Goal: Transaction & Acquisition: Purchase product/service

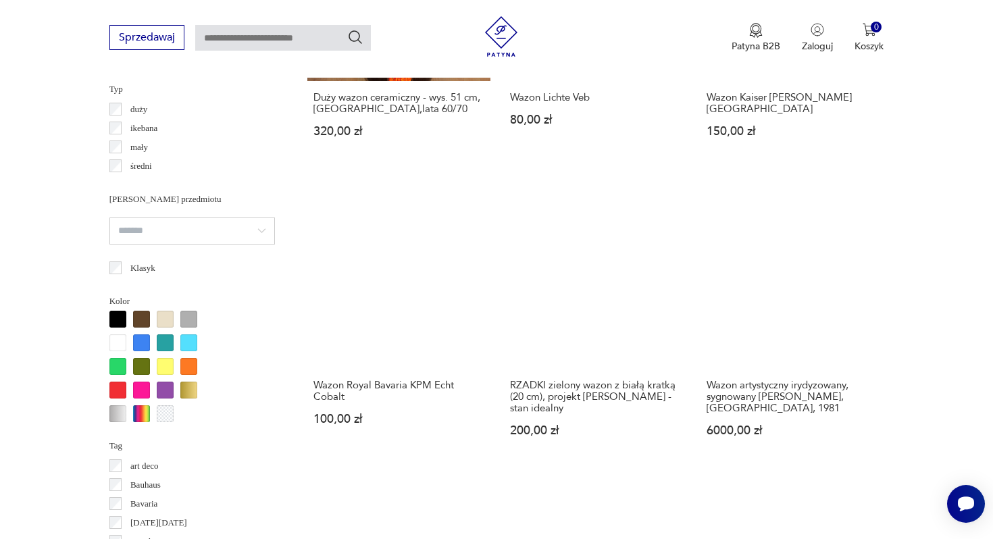
scroll to position [1040, 0]
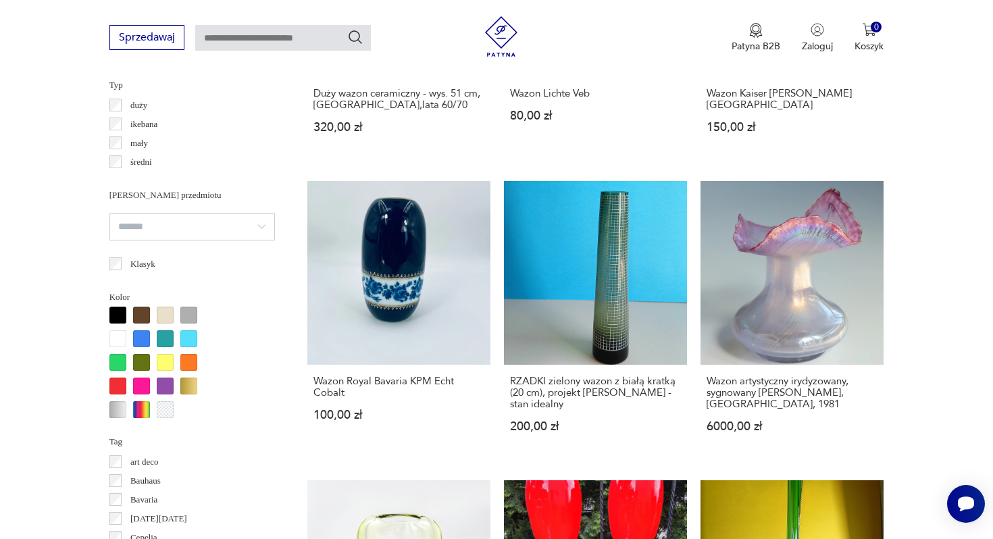
click at [121, 387] on div at bounding box center [117, 386] width 17 height 17
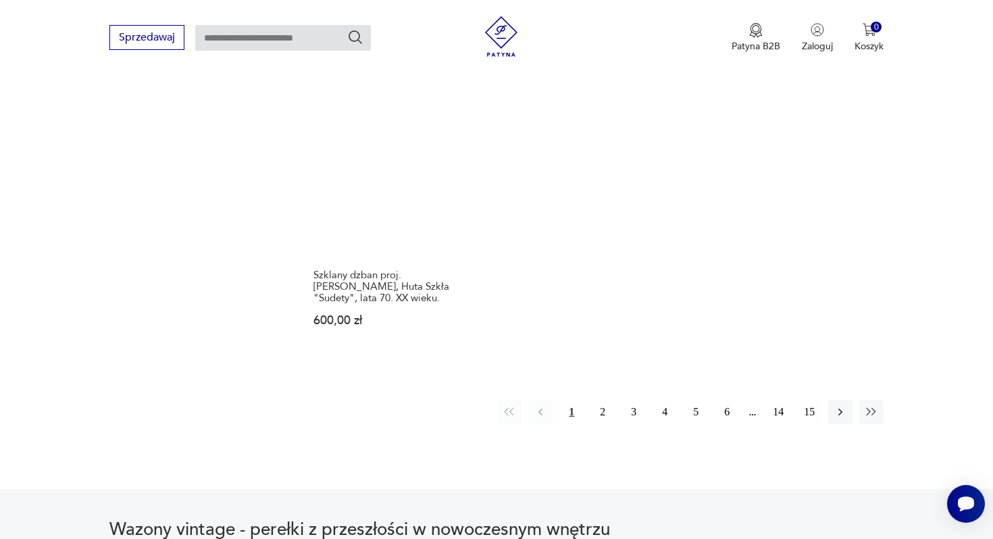
scroll to position [2005, 0]
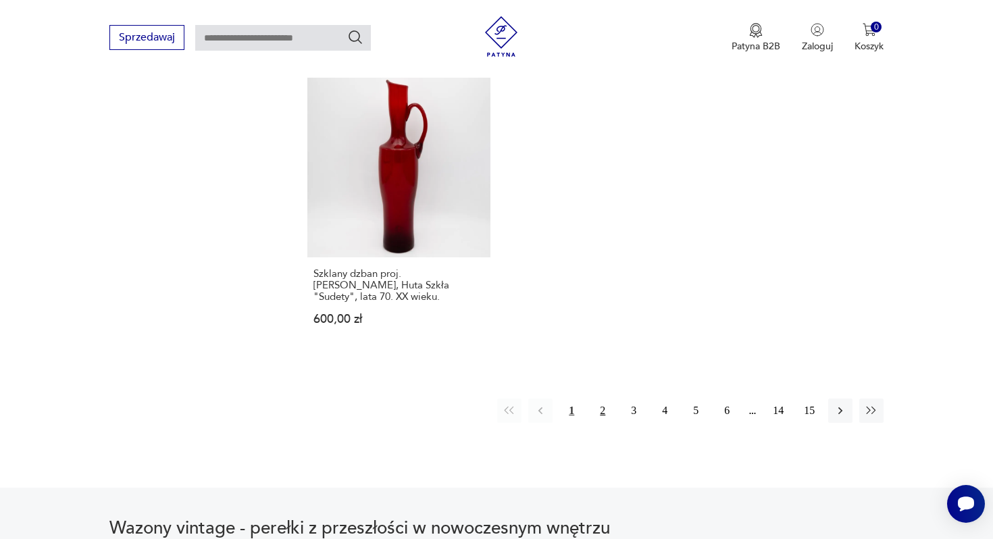
click at [604, 399] on button "2" at bounding box center [603, 411] width 24 height 24
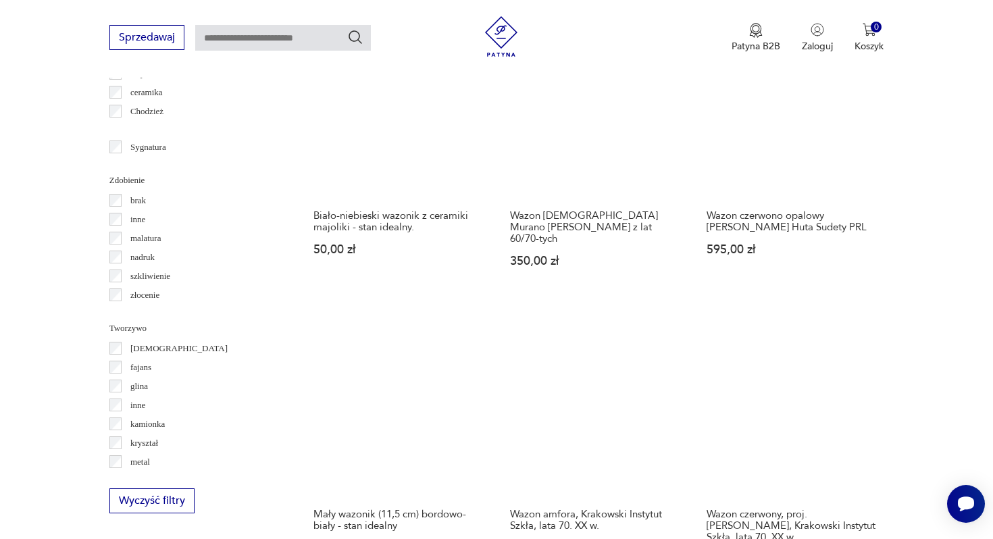
scroll to position [1511, 0]
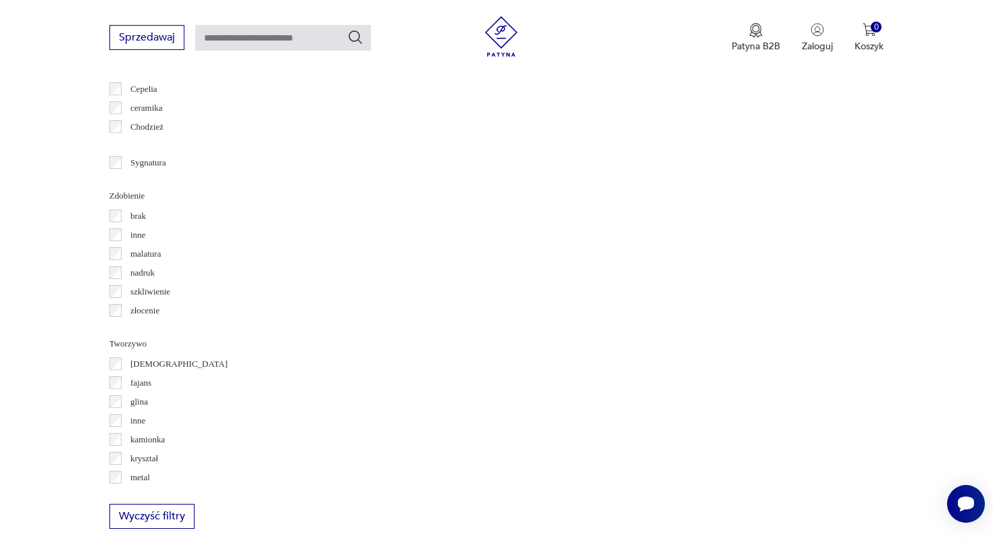
scroll to position [1377, 0]
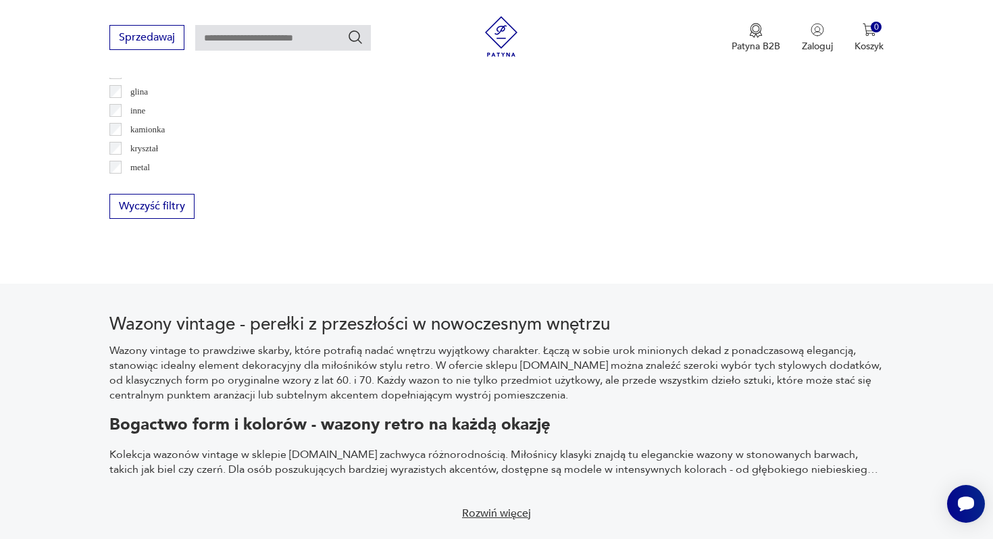
scroll to position [1685, 0]
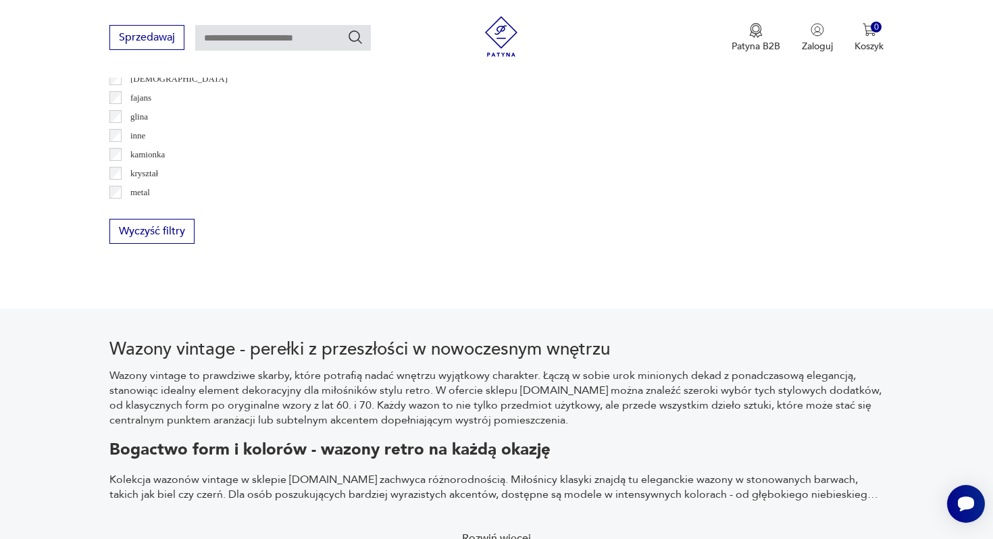
scroll to position [1668, 0]
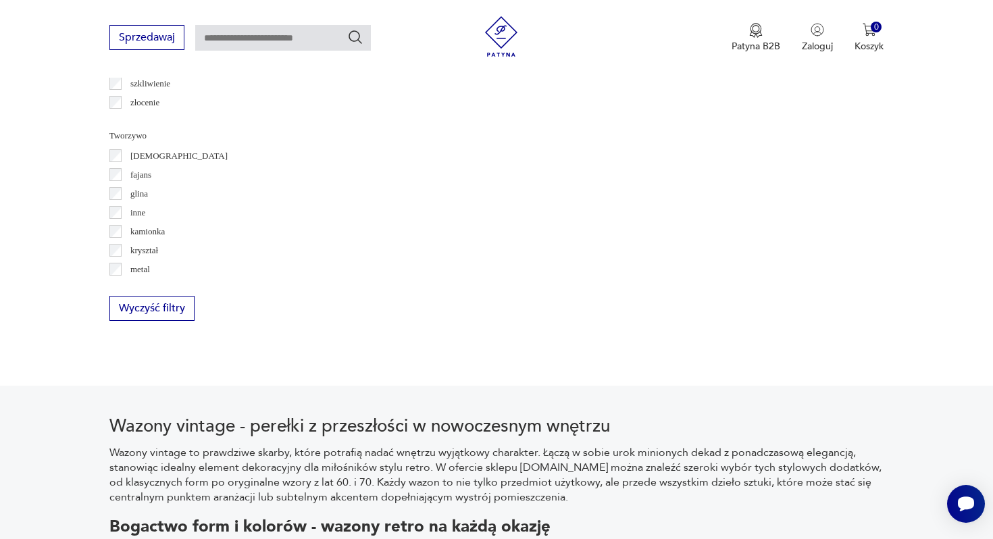
scroll to position [1588, 0]
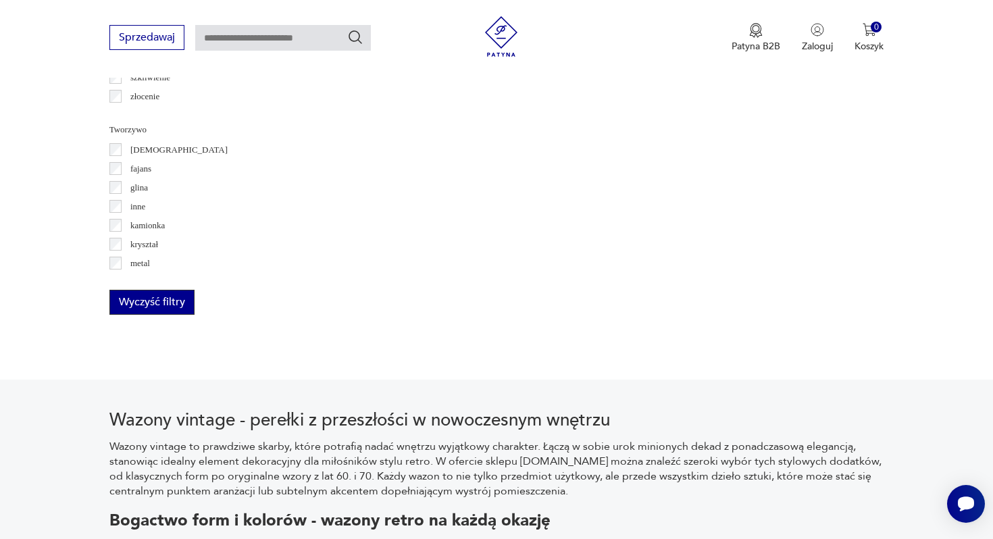
click at [141, 303] on button "Wyczyść filtry" at bounding box center [151, 302] width 85 height 25
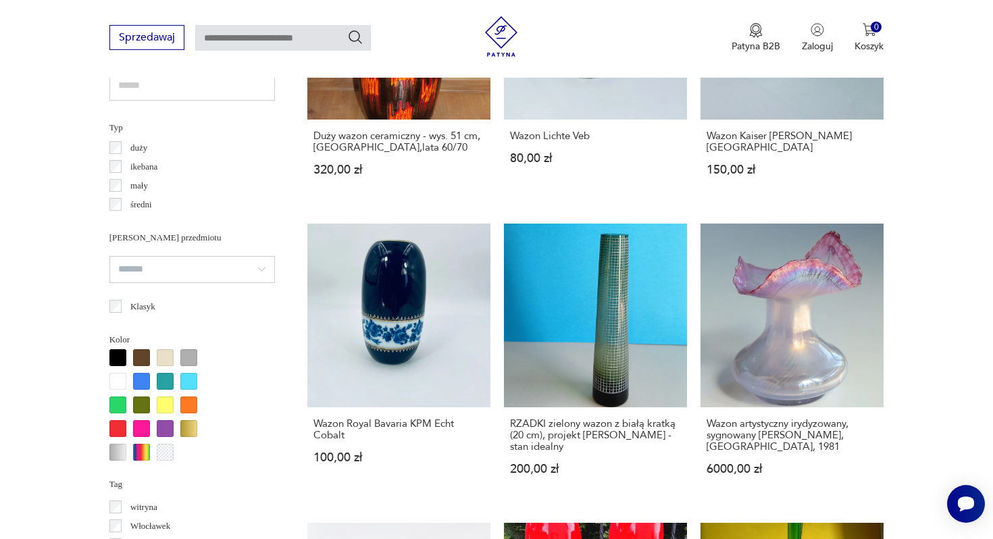
scroll to position [1016, 0]
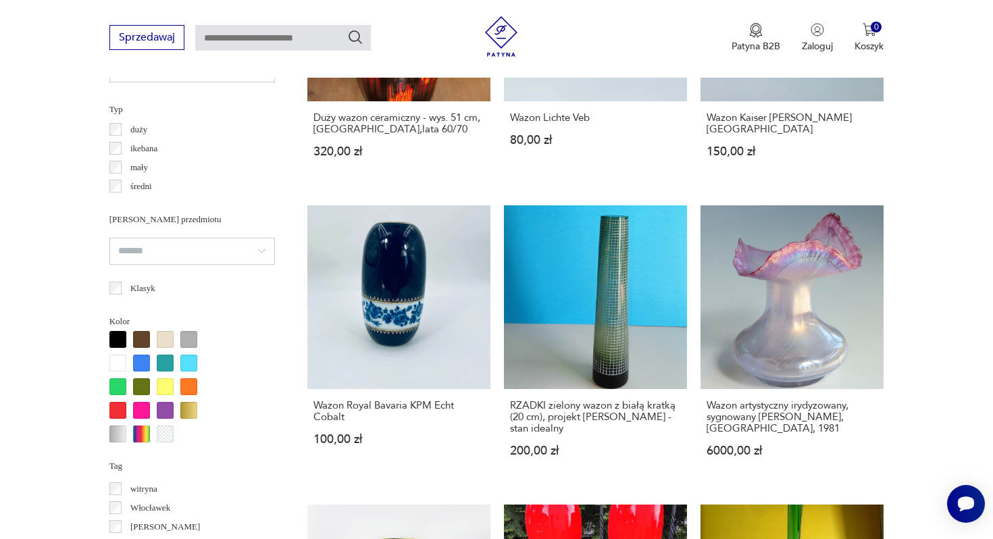
click at [121, 410] on div at bounding box center [117, 410] width 17 height 17
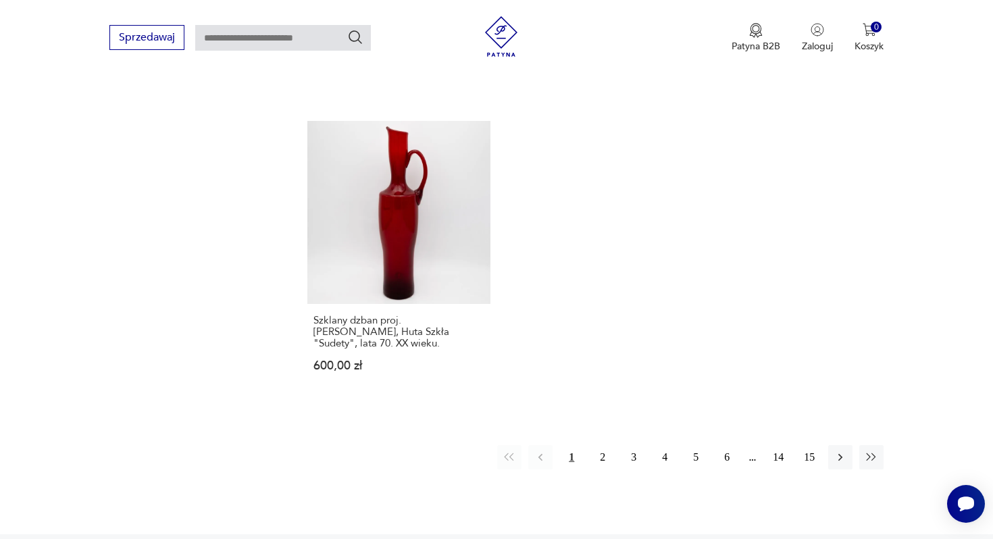
scroll to position [2038, 0]
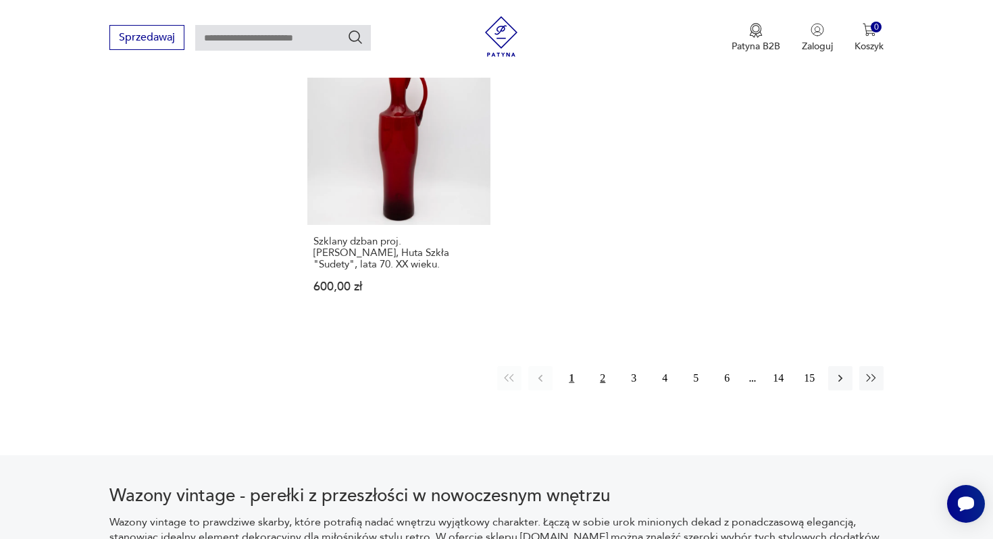
click at [600, 366] on button "2" at bounding box center [603, 378] width 24 height 24
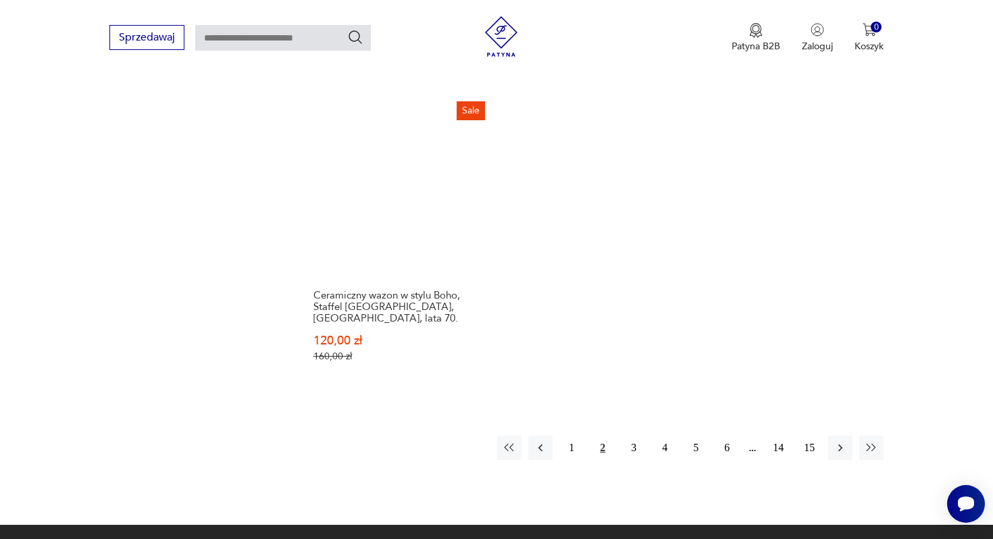
scroll to position [2023, 0]
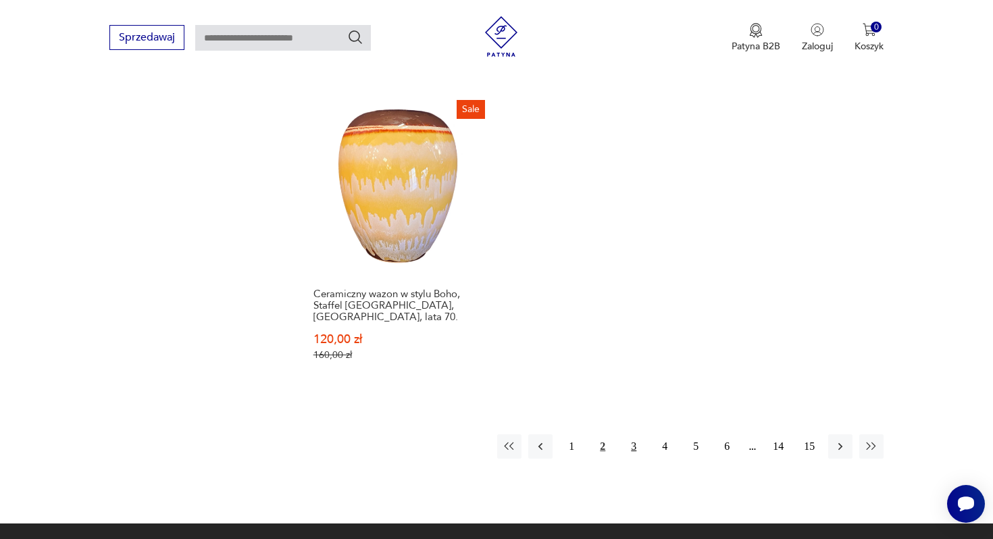
click at [633, 435] on button "3" at bounding box center [634, 447] width 24 height 24
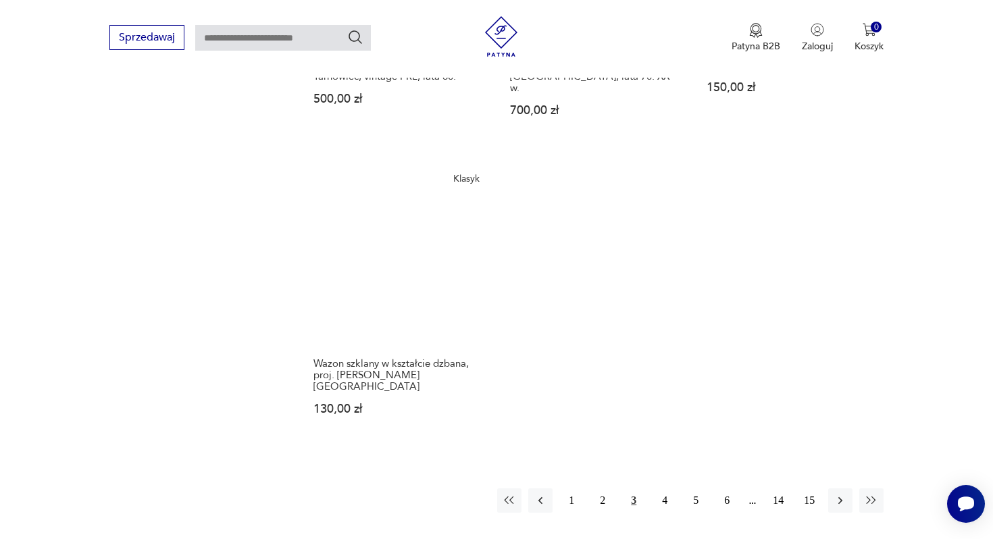
scroll to position [2009, 0]
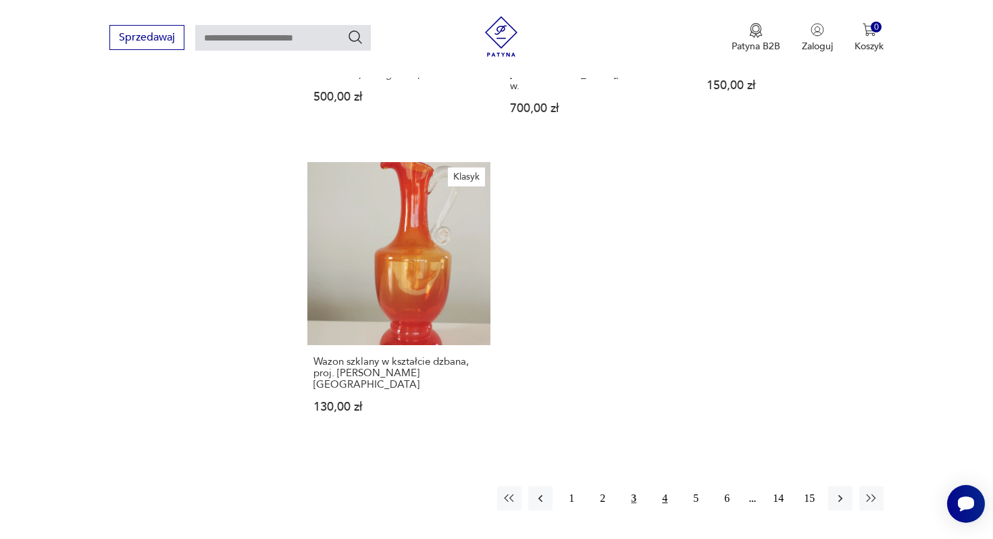
click at [664, 487] on button "4" at bounding box center [665, 499] width 24 height 24
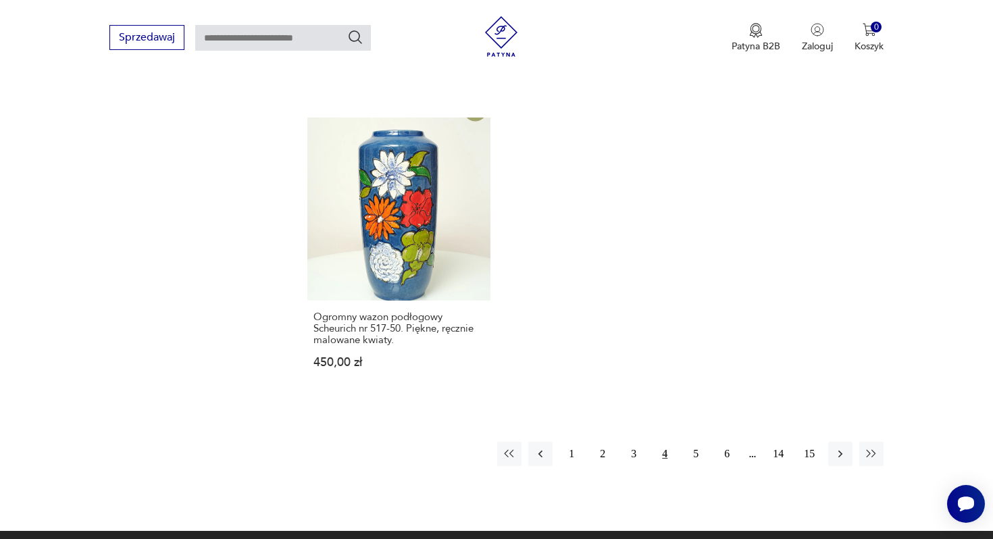
scroll to position [2036, 0]
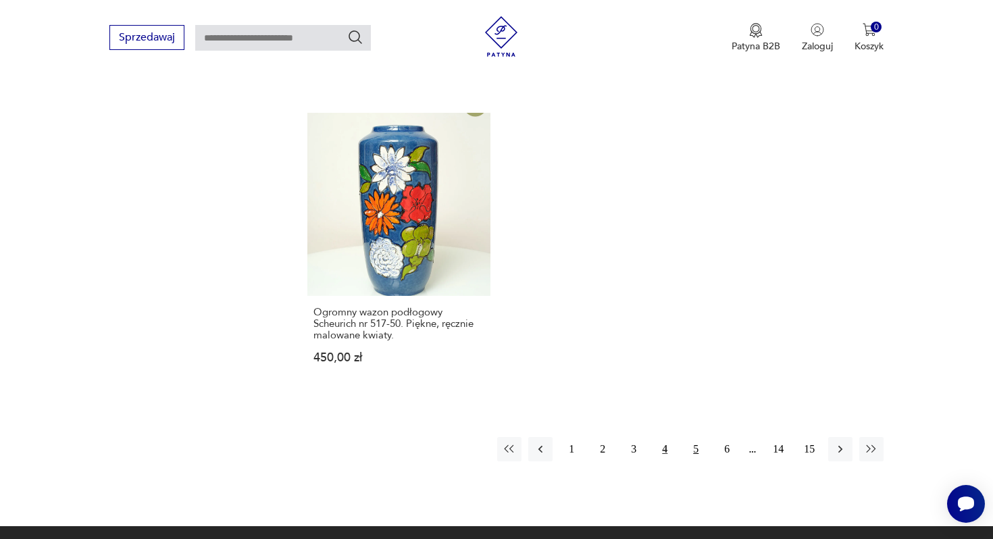
click at [694, 437] on button "5" at bounding box center [696, 449] width 24 height 24
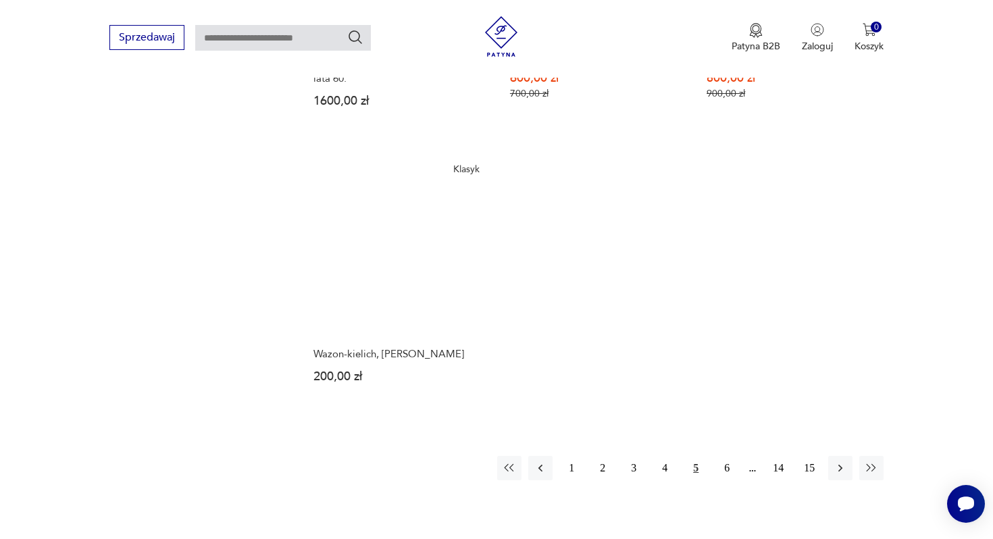
scroll to position [1971, 0]
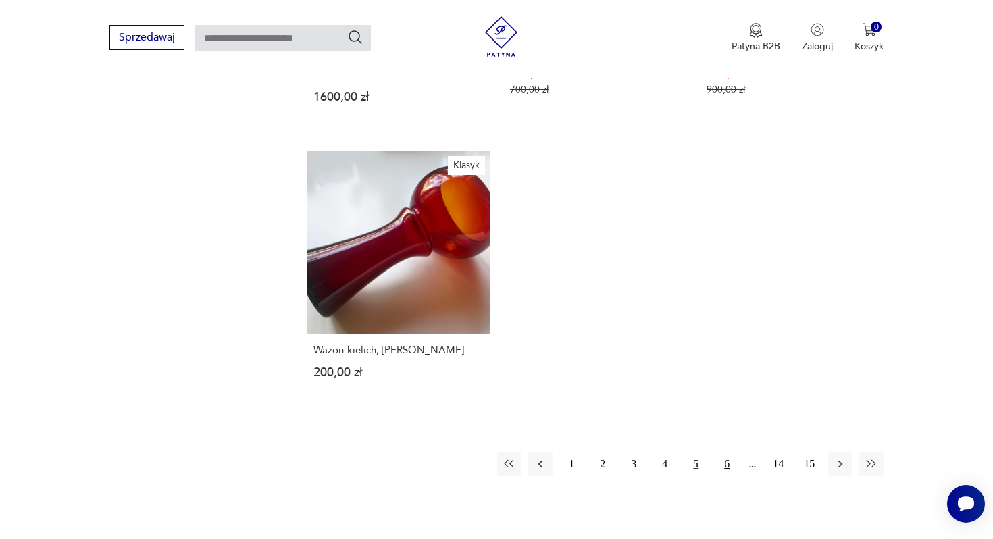
click at [724, 452] on button "6" at bounding box center [727, 464] width 24 height 24
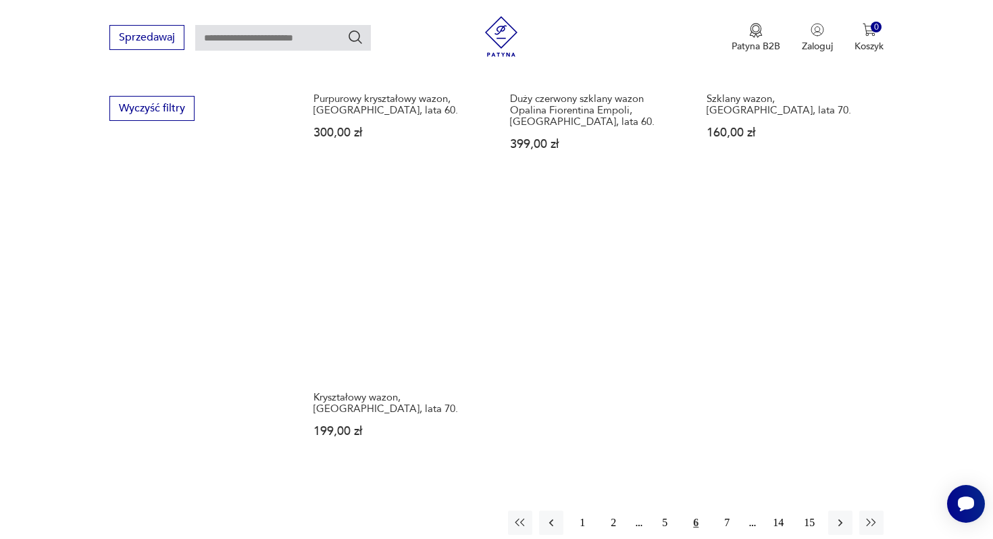
scroll to position [1919, 0]
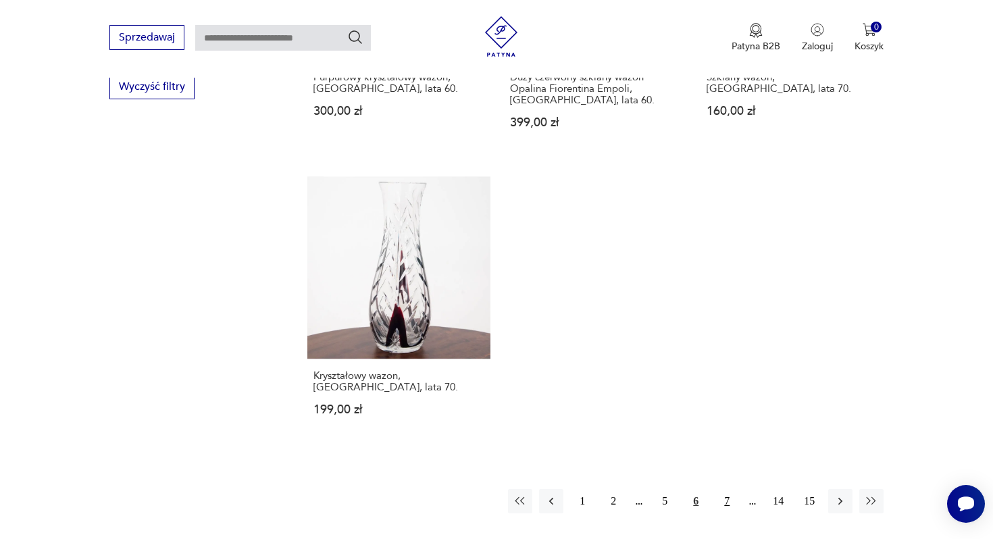
click at [729, 489] on button "7" at bounding box center [727, 501] width 24 height 24
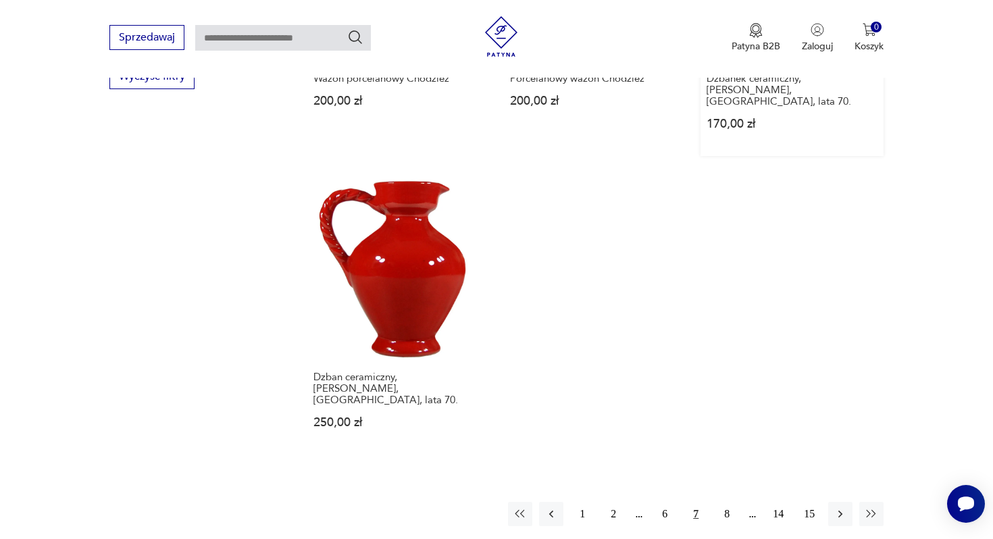
scroll to position [1932, 0]
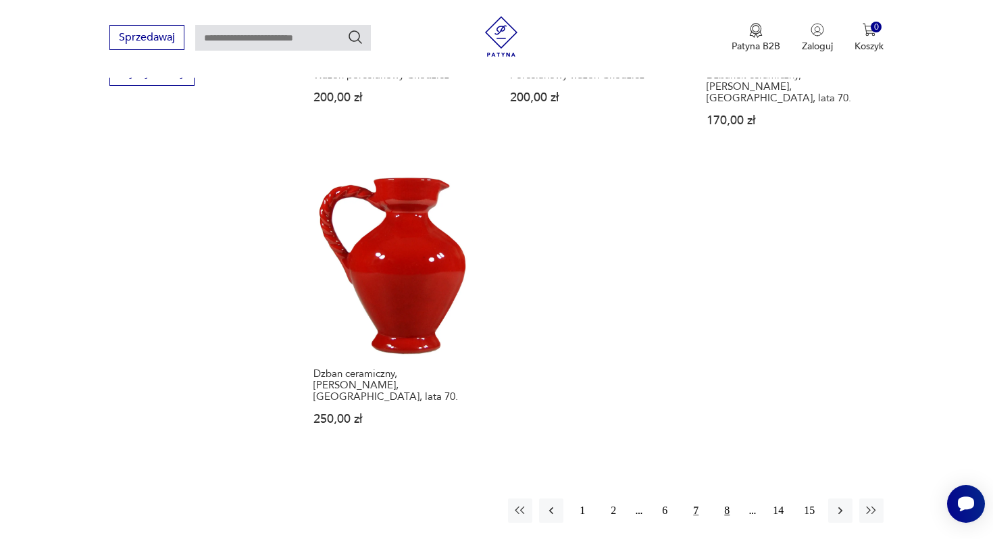
click at [729, 499] on button "8" at bounding box center [727, 511] width 24 height 24
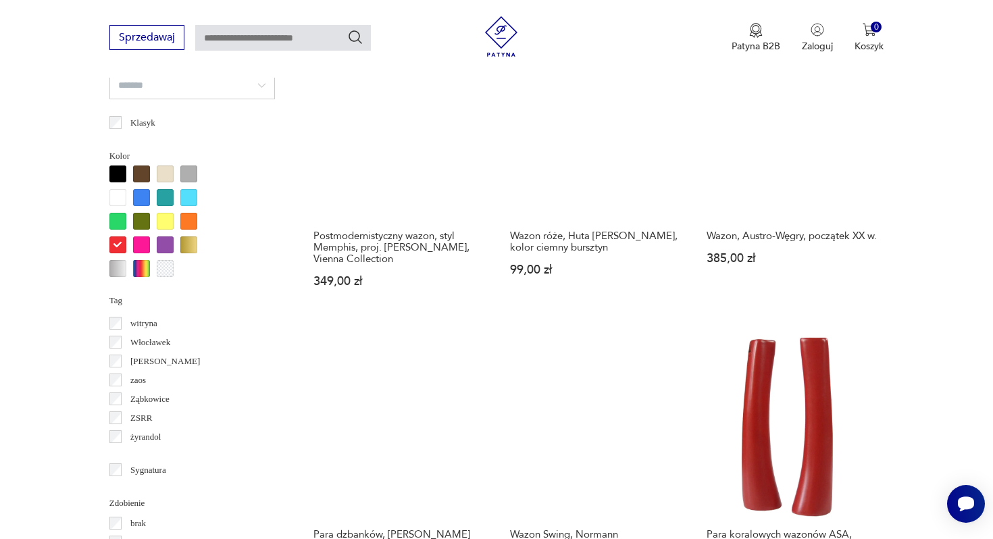
scroll to position [1179, 0]
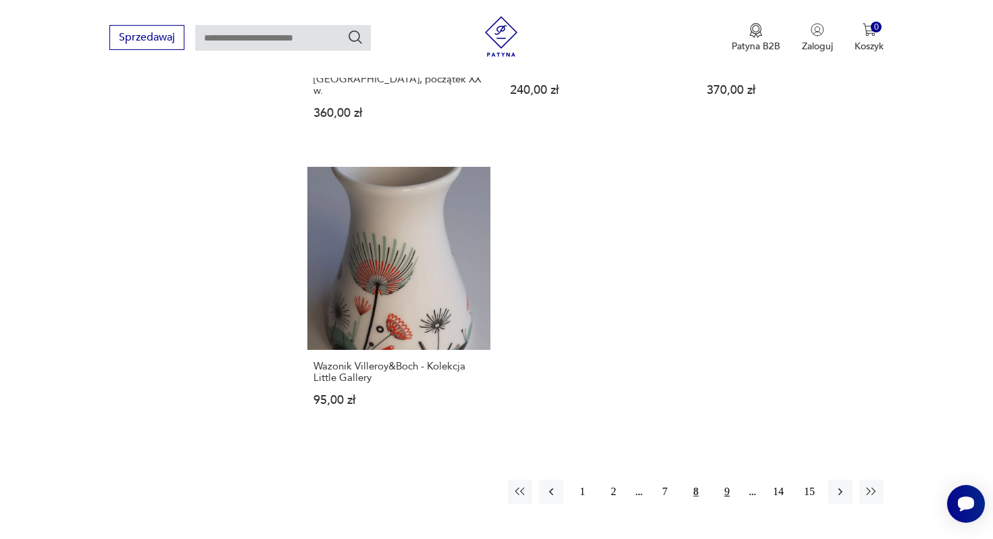
click at [729, 480] on button "9" at bounding box center [727, 492] width 24 height 24
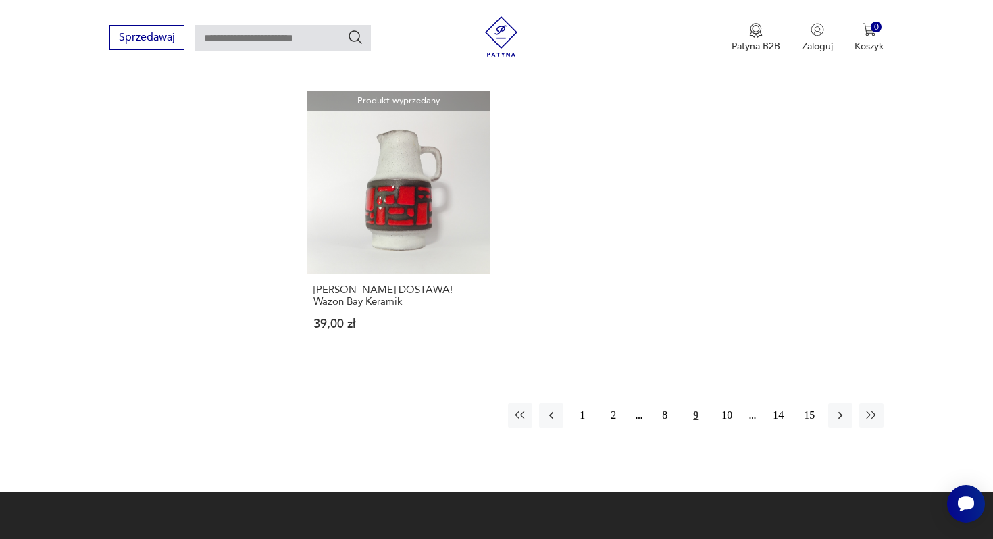
scroll to position [2018, 0]
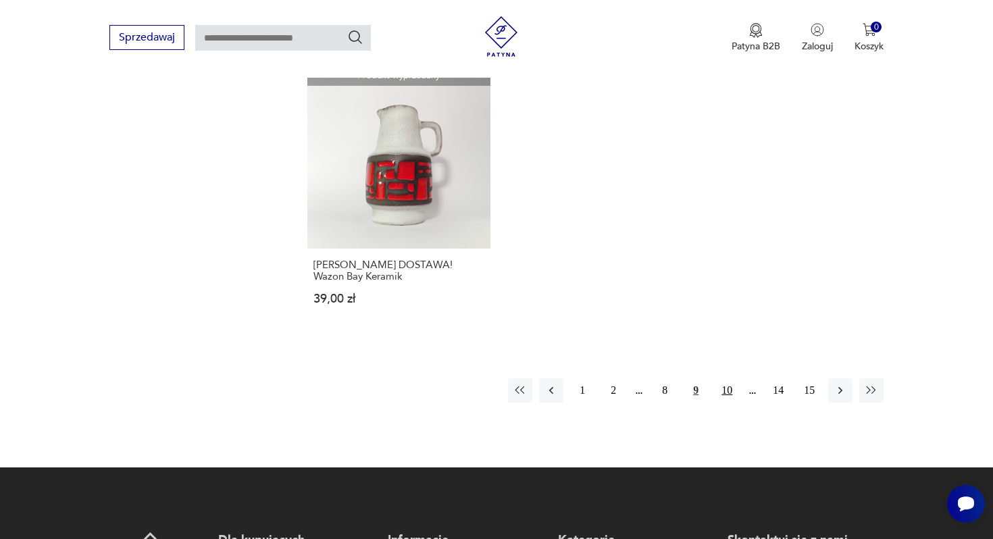
click at [729, 378] on button "10" at bounding box center [727, 390] width 24 height 24
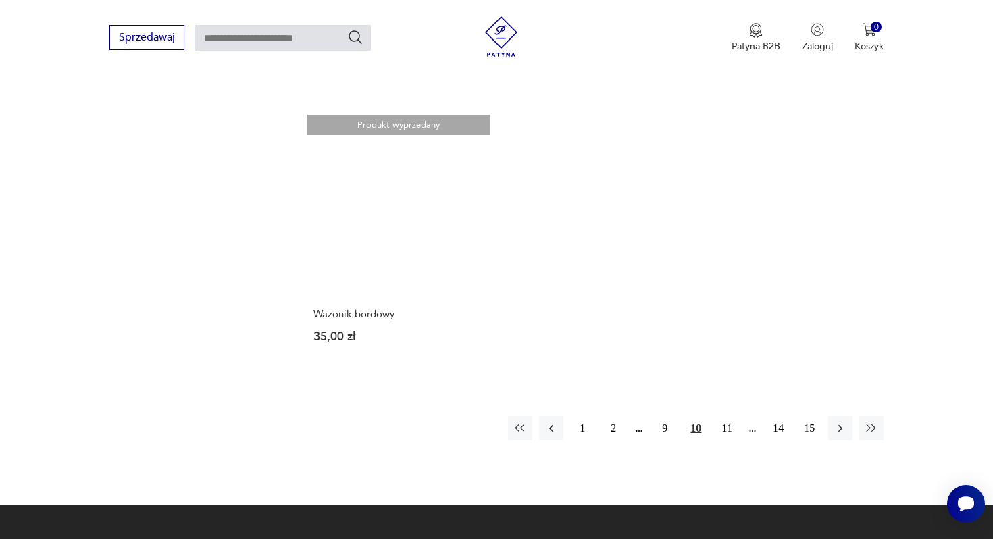
scroll to position [1967, 0]
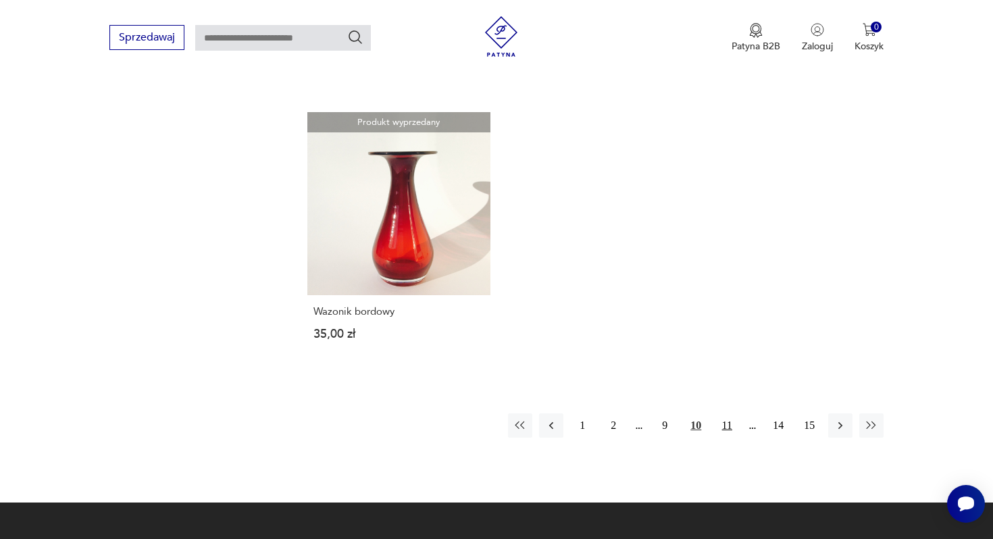
click at [724, 424] on button "11" at bounding box center [727, 426] width 24 height 24
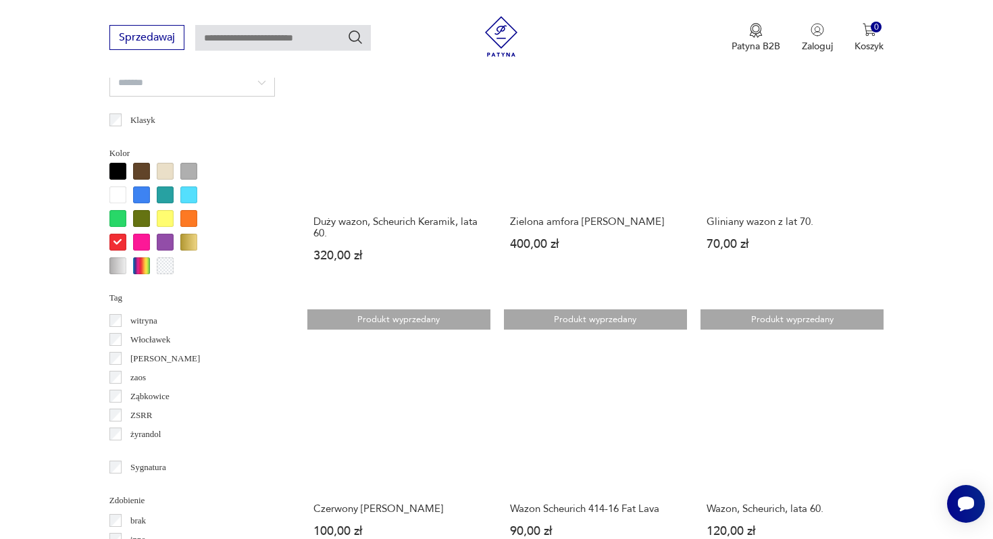
scroll to position [1205, 0]
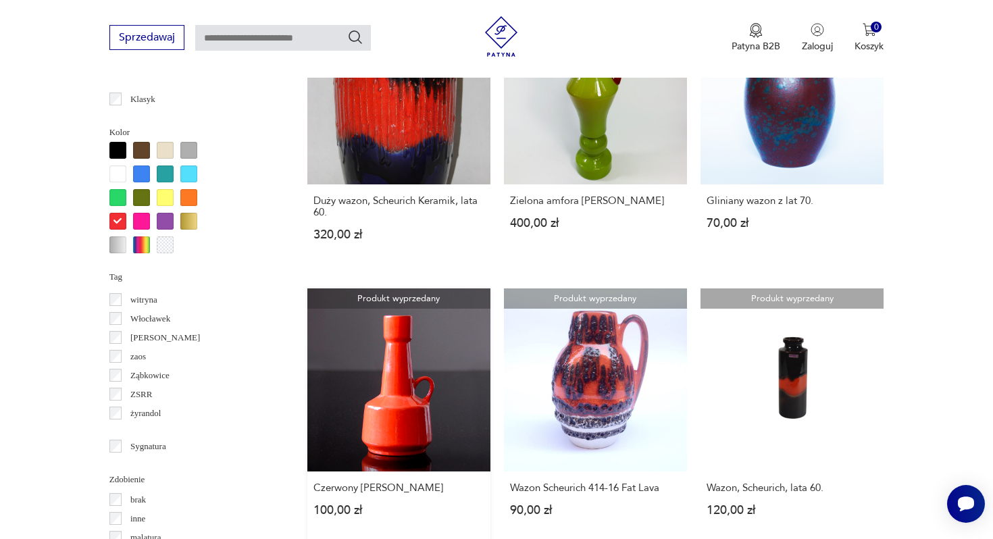
click at [405, 385] on link "Produkt wyprzedany Czerwony wazon Roth 100,00 zł" at bounding box center [398, 416] width 183 height 254
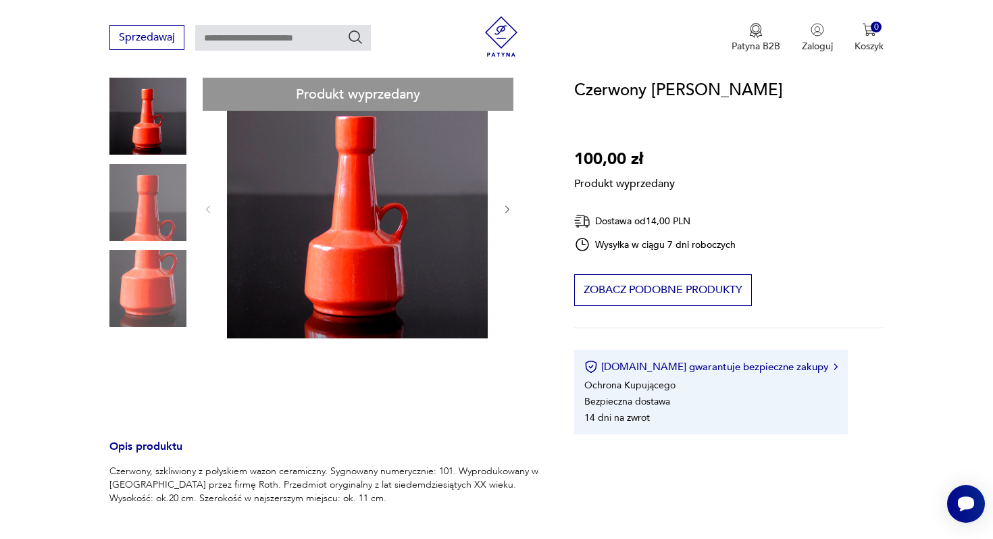
scroll to position [131, 0]
